Goal: Navigation & Orientation: Understand site structure

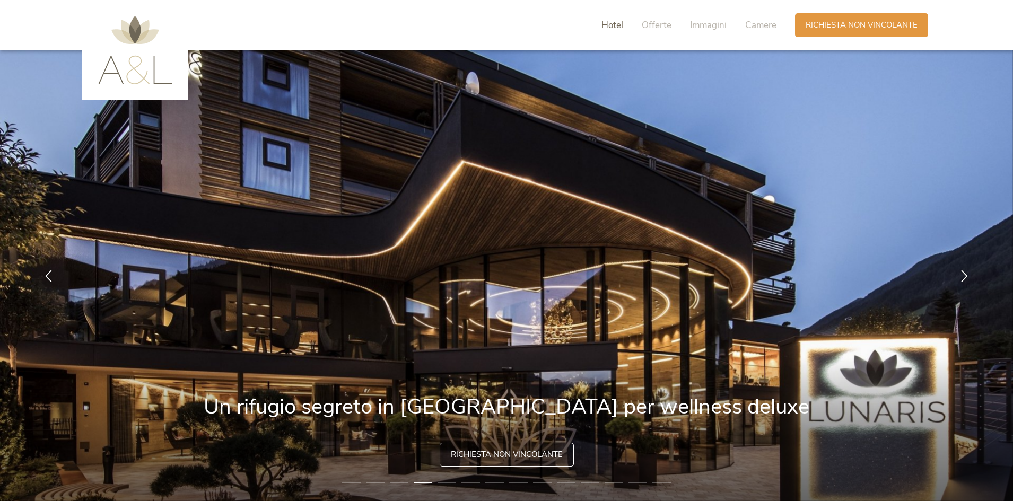
click at [610, 29] on span "Hotel" at bounding box center [613, 25] width 22 height 12
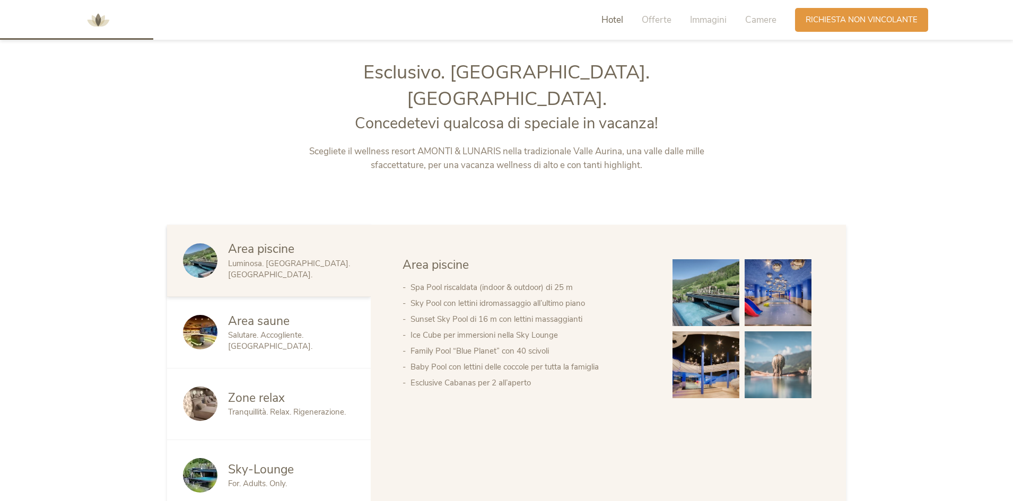
scroll to position [538, 0]
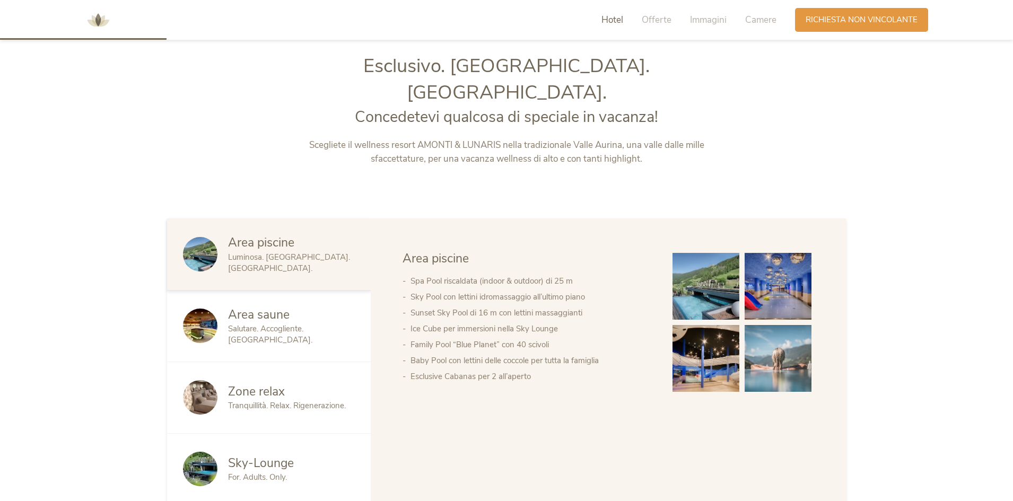
click at [296, 307] on div "Area saune" at bounding box center [291, 315] width 127 height 17
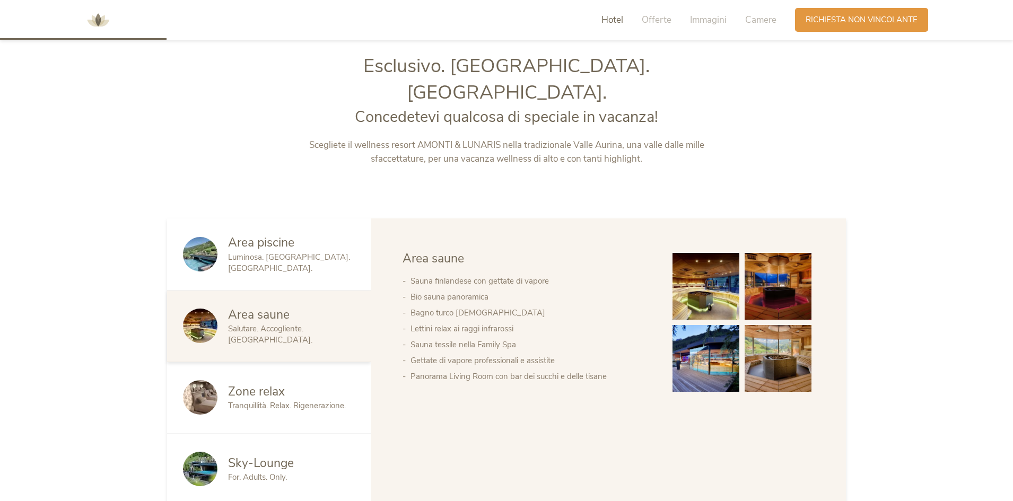
click at [277, 384] on span "Zone relax" at bounding box center [256, 392] width 57 height 16
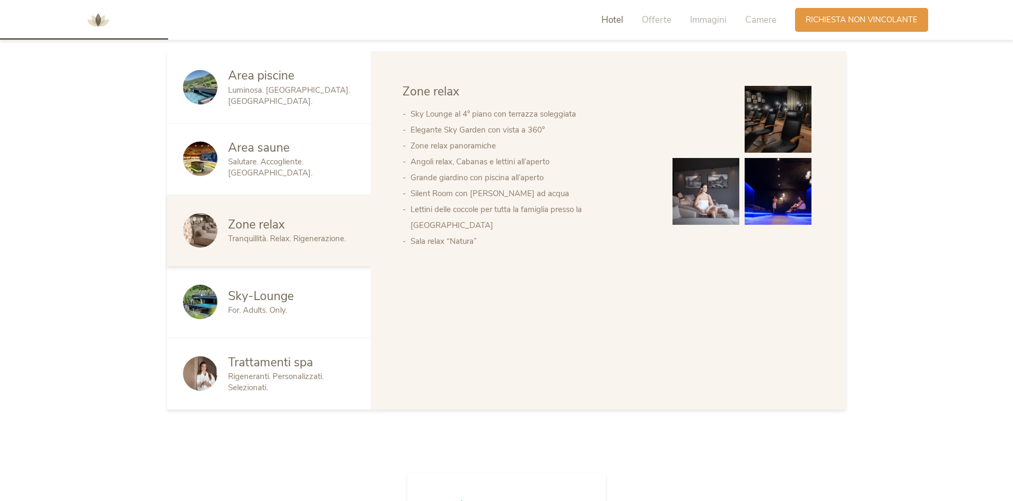
scroll to position [715, 0]
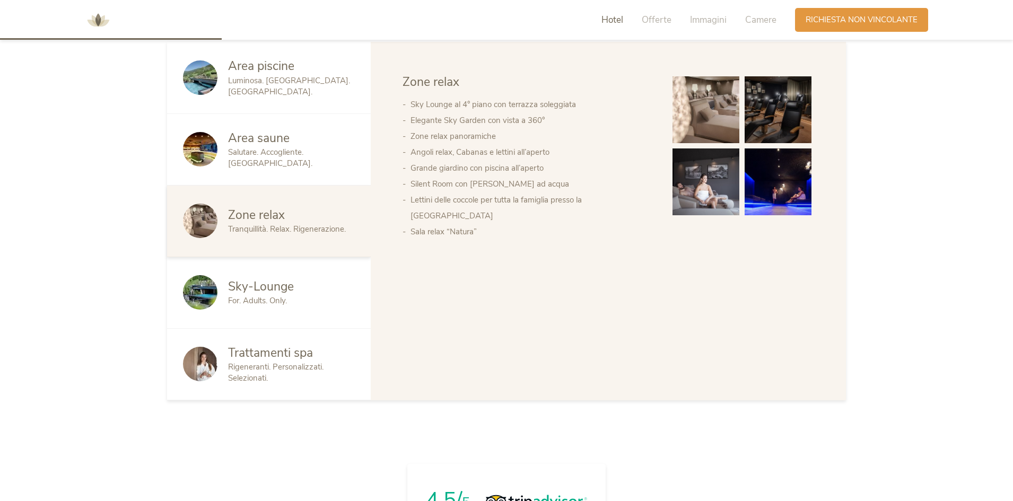
click at [263, 279] on span "Sky-Lounge" at bounding box center [261, 287] width 66 height 16
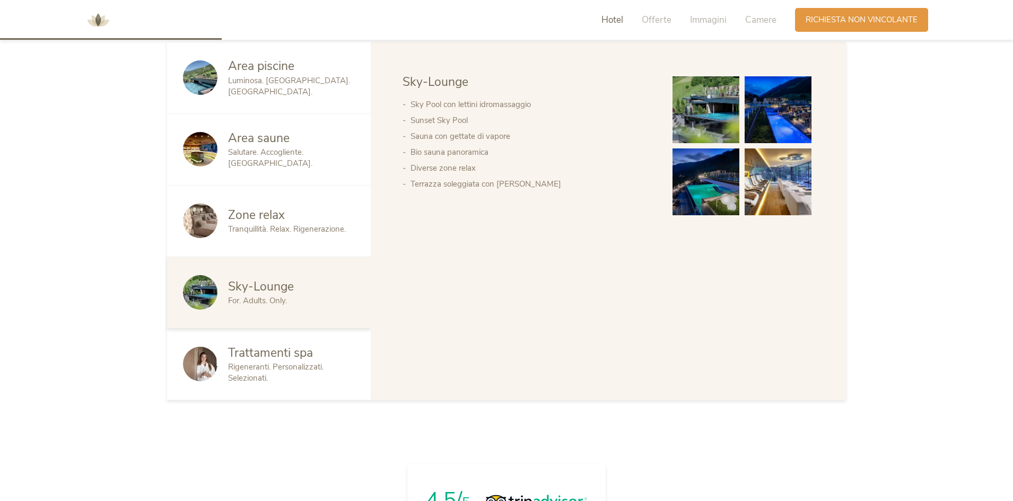
click at [287, 345] on span "Trattamenti spa" at bounding box center [270, 353] width 85 height 16
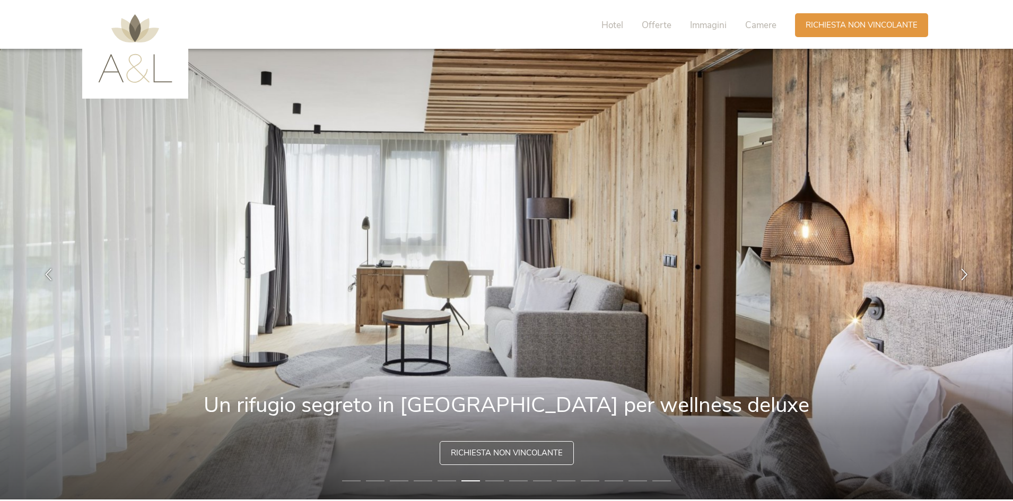
scroll to position [0, 0]
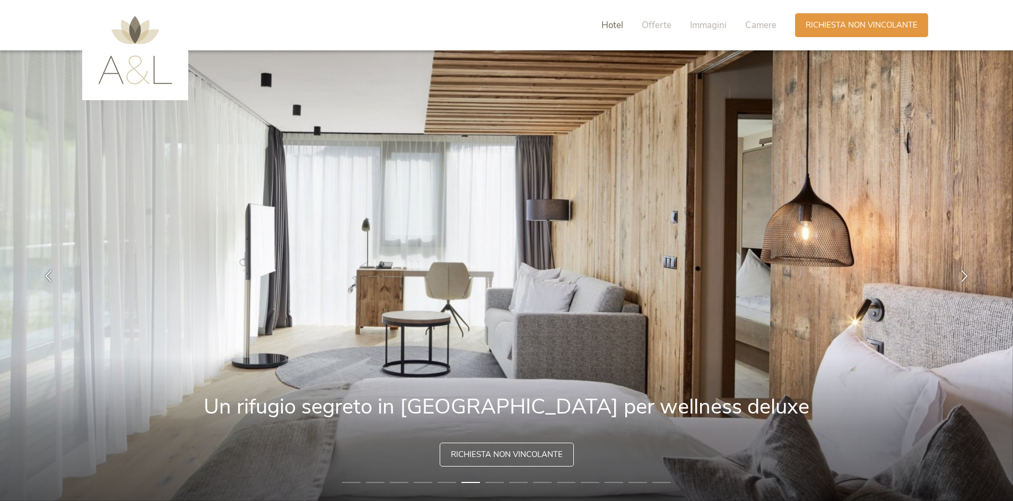
click at [615, 23] on span "Hotel" at bounding box center [613, 25] width 22 height 12
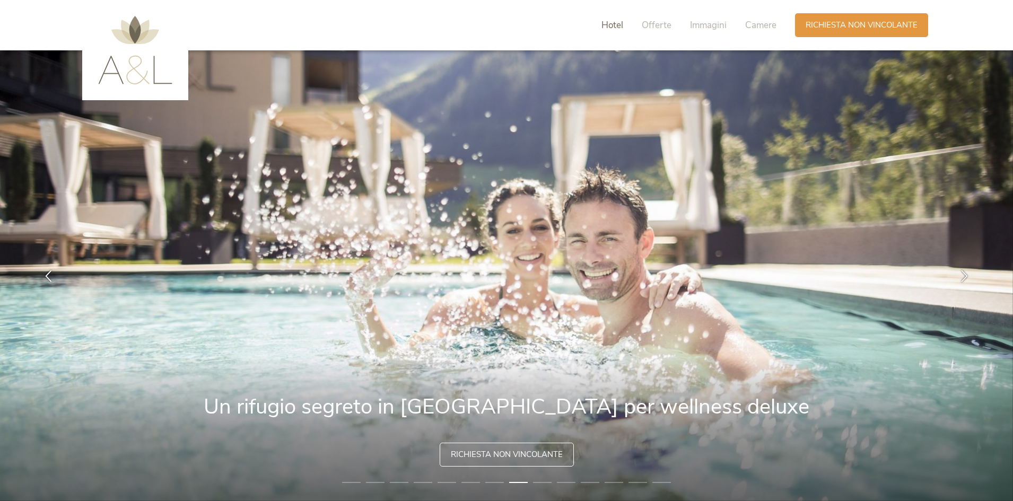
click at [611, 24] on span "Hotel" at bounding box center [613, 25] width 22 height 12
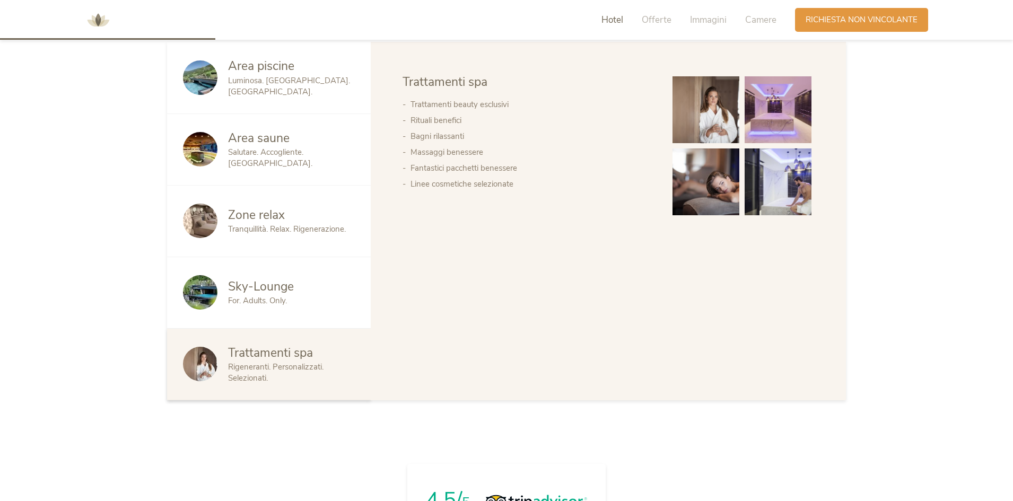
scroll to position [538, 0]
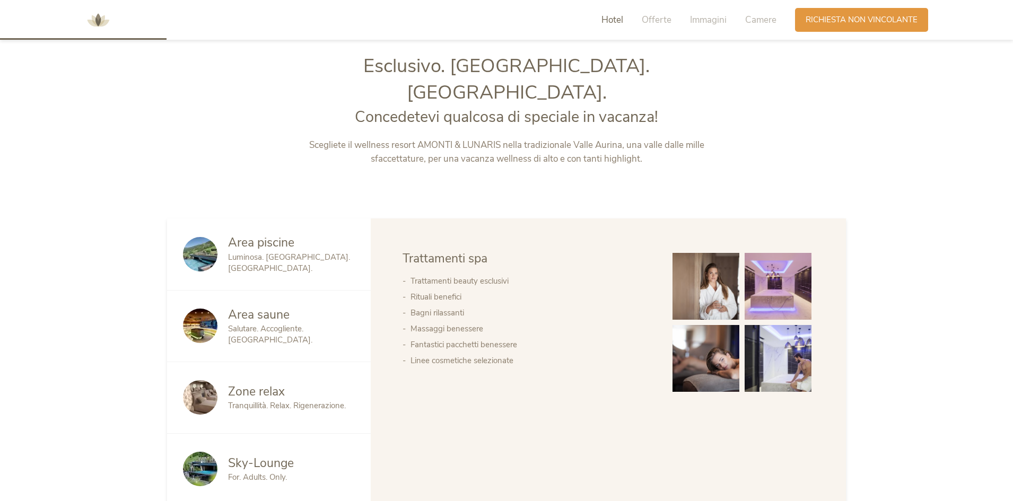
click at [266, 235] on span "Area piscine" at bounding box center [261, 243] width 66 height 16
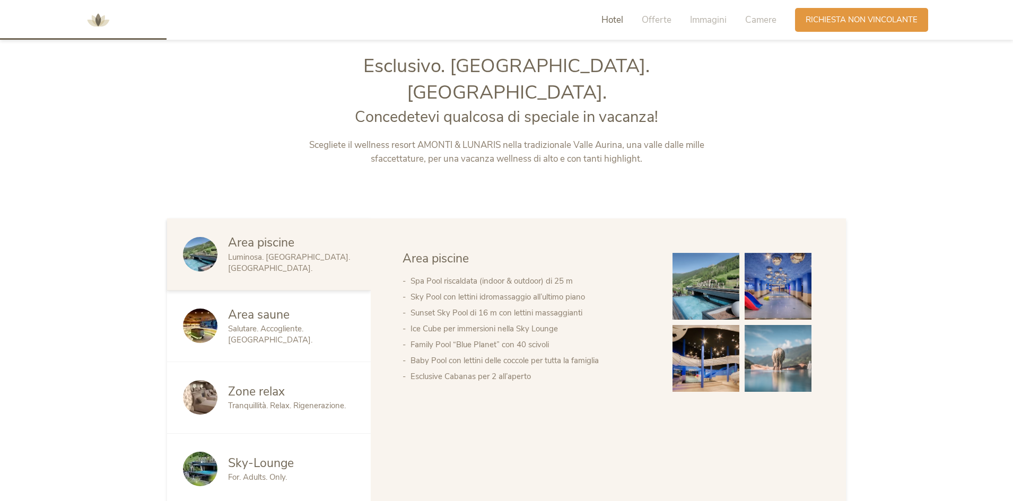
click at [250, 307] on span "Area saune" at bounding box center [259, 315] width 62 height 16
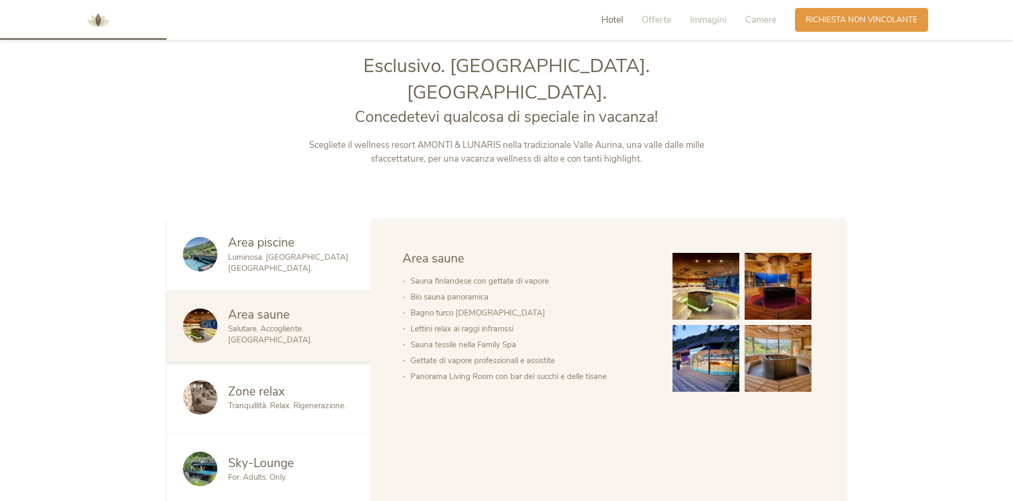
click at [254, 362] on div "Zone relax Tranquillità. Relax. Rigenerazione." at bounding box center [269, 398] width 204 height 72
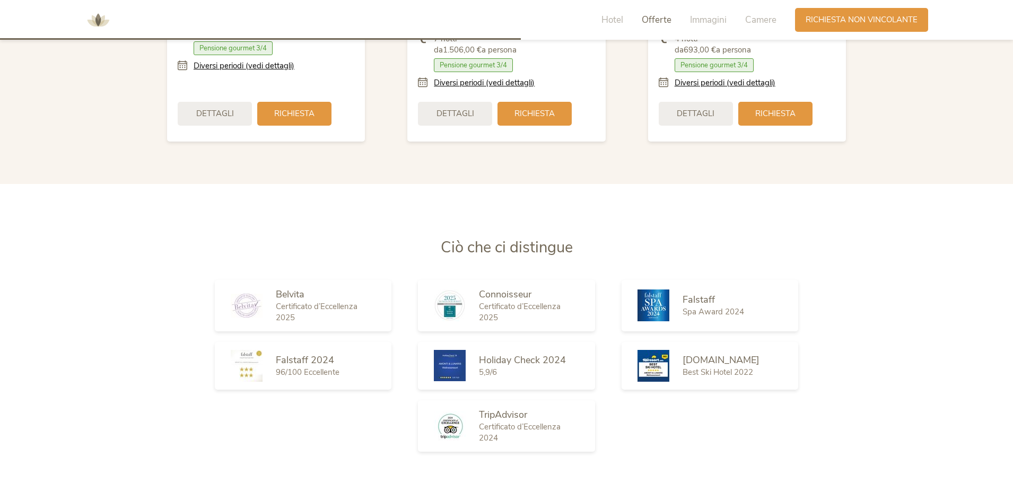
scroll to position [1953, 0]
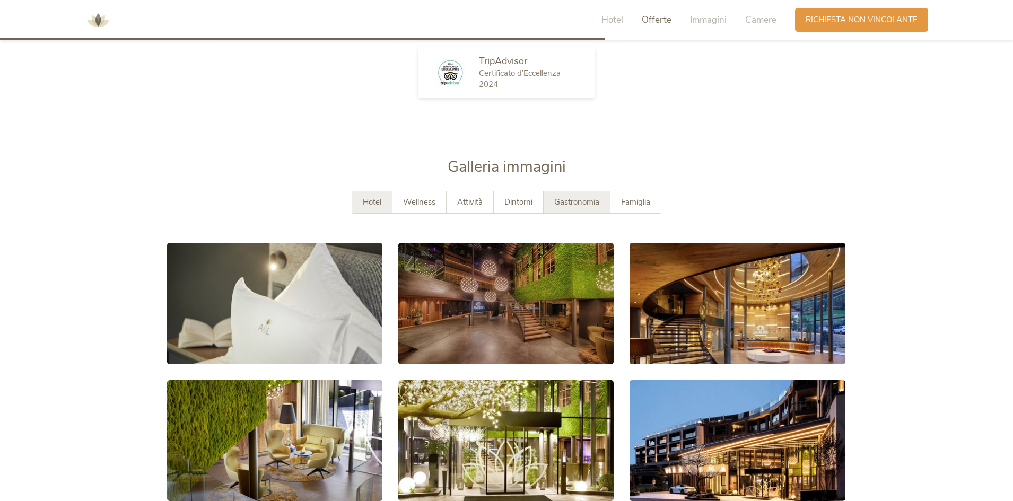
click at [587, 197] on span "Gastronomia" at bounding box center [576, 202] width 45 height 11
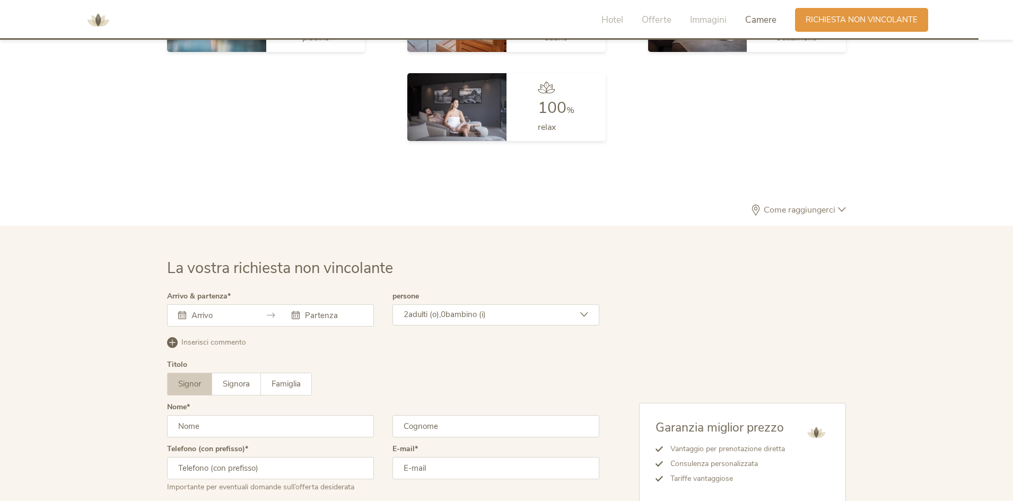
scroll to position [3191, 0]
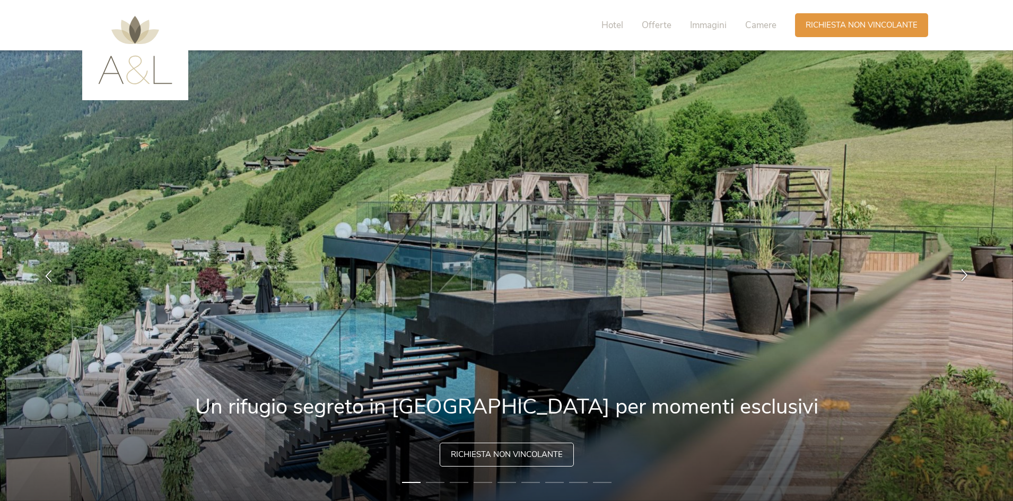
click at [957, 274] on div at bounding box center [964, 275] width 33 height 33
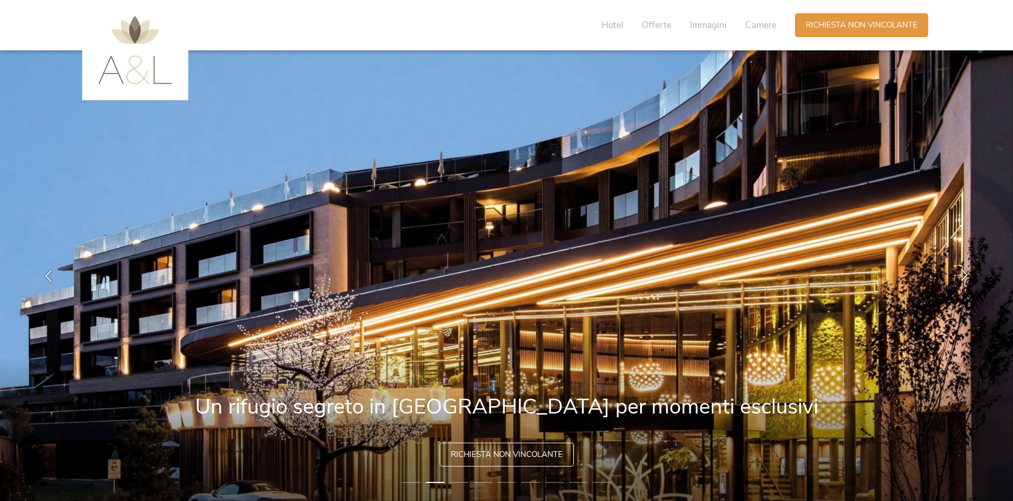
click at [957, 274] on div at bounding box center [964, 275] width 33 height 33
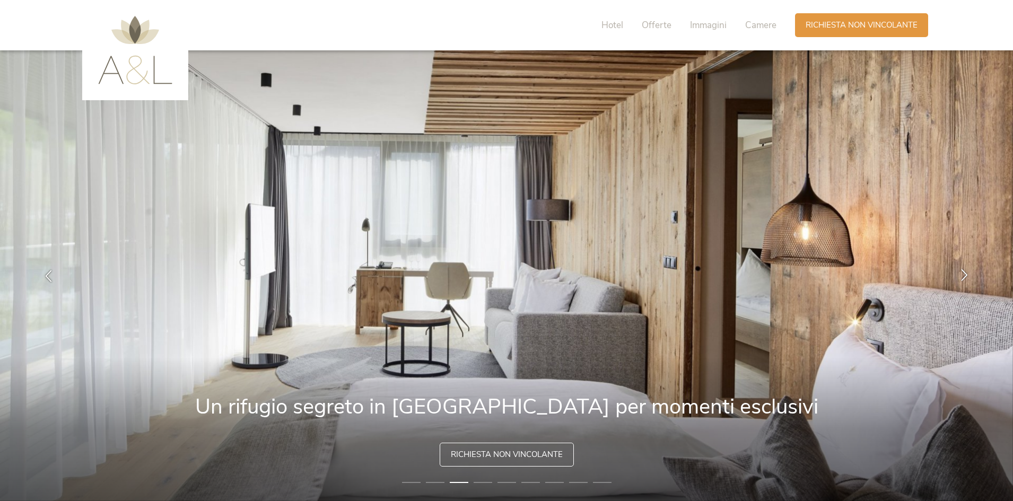
click at [957, 274] on div at bounding box center [964, 275] width 33 height 33
click at [961, 275] on icon at bounding box center [965, 275] width 12 height 12
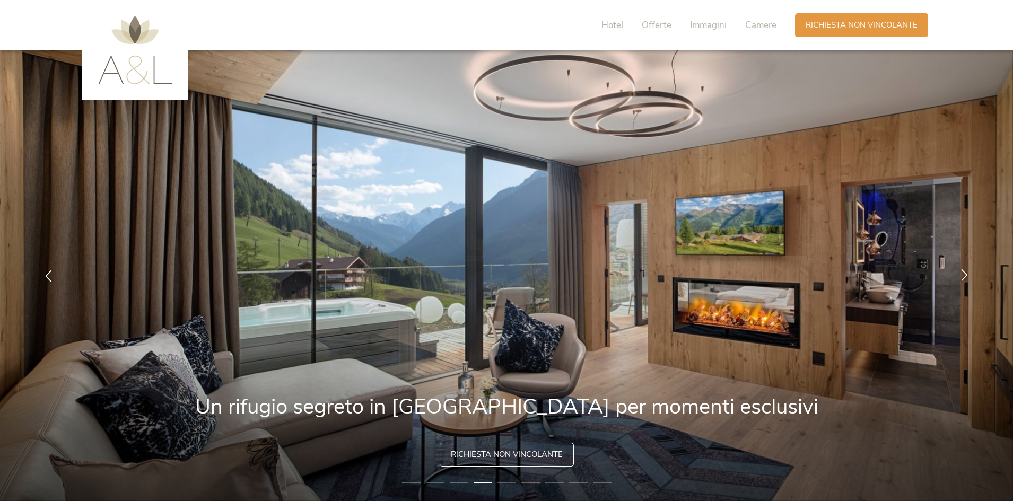
click at [961, 275] on icon at bounding box center [965, 275] width 12 height 12
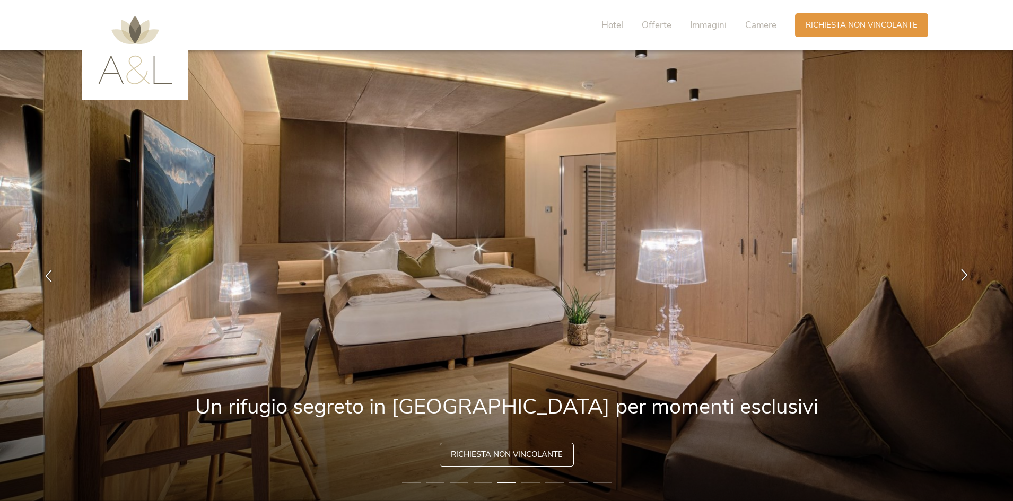
click at [961, 275] on icon at bounding box center [965, 275] width 12 height 12
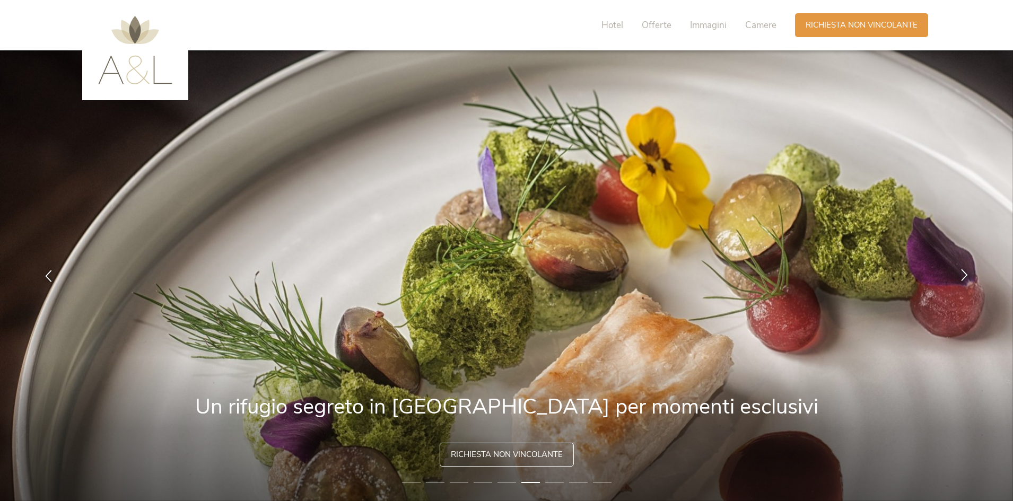
click at [961, 275] on icon at bounding box center [965, 275] width 12 height 12
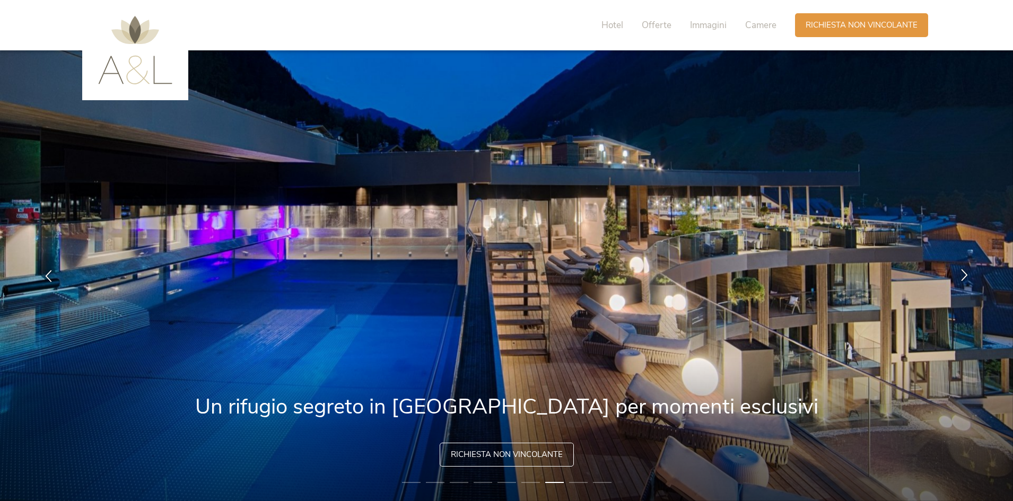
click at [961, 275] on icon at bounding box center [965, 275] width 12 height 12
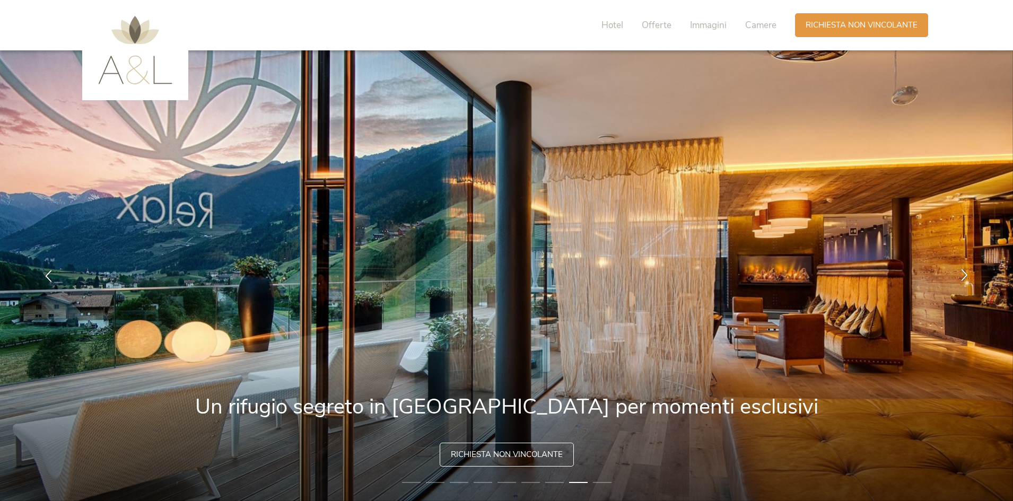
click at [961, 275] on icon at bounding box center [965, 275] width 12 height 12
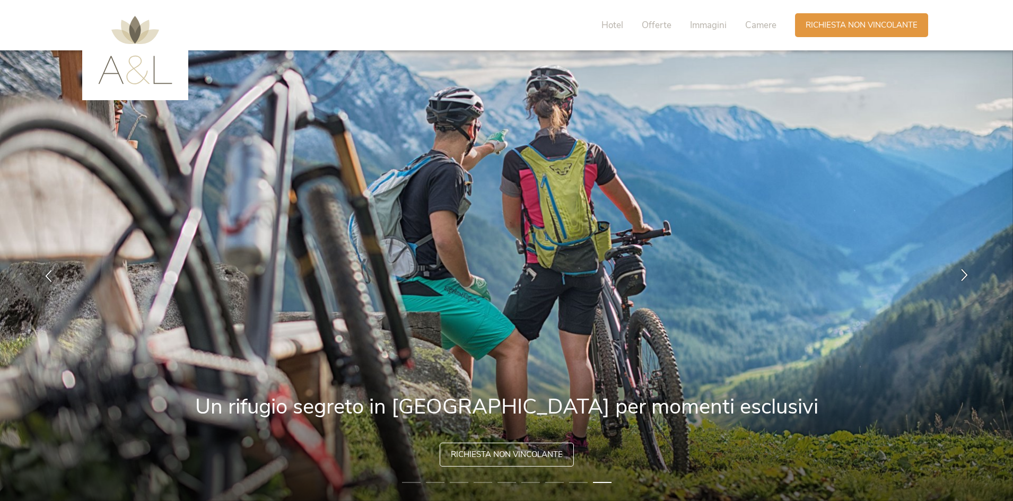
click at [961, 275] on icon at bounding box center [965, 275] width 12 height 12
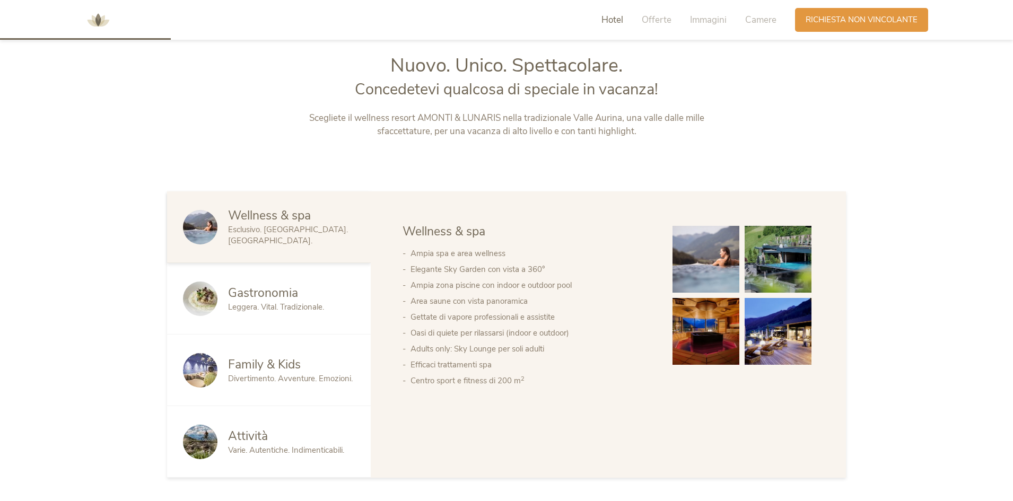
scroll to position [531, 0]
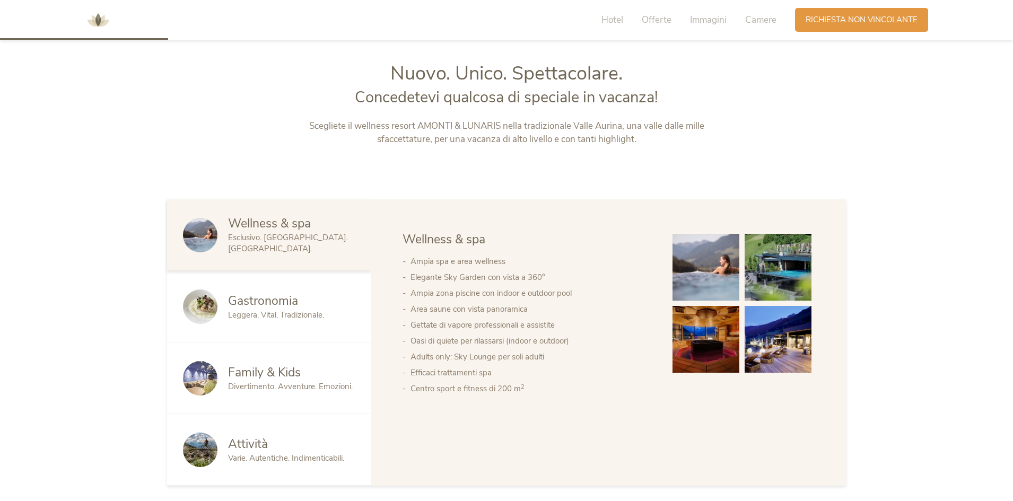
click at [239, 306] on span "Gastronomia" at bounding box center [263, 301] width 70 height 16
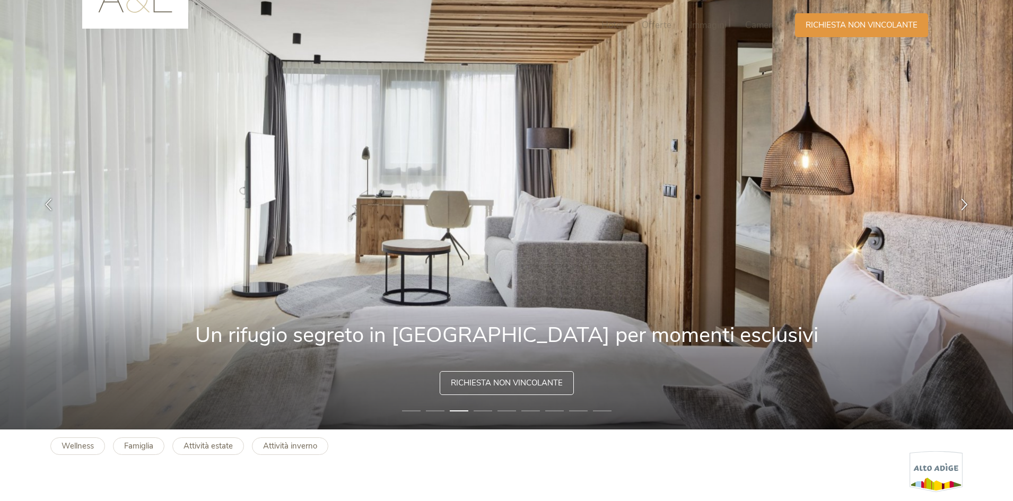
scroll to position [0, 0]
